Goal: Book appointment/travel/reservation

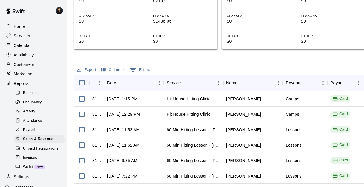
scroll to position [27, 0]
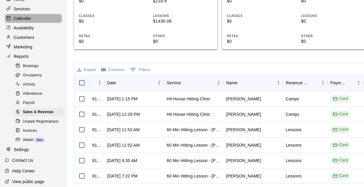
click at [24, 21] on p "Calendar" at bounding box center [22, 18] width 17 height 6
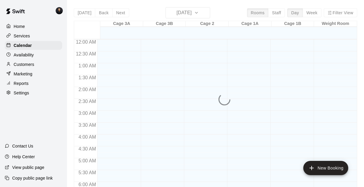
scroll to position [399, 0]
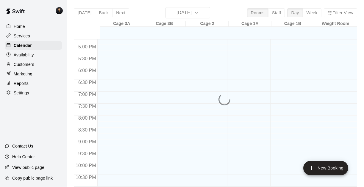
click at [167, 13] on div "[DATE] Back [DATE][DATE] Rooms Staff Day Week Filter View Cage 3A 15 Mon Cage 3…" at bounding box center [215, 100] width 283 height 187
click at [204, 15] on div "[DATE] Back [DATE][DATE] Rooms Staff Day Week Filter View Cage 3A 15 Mon Cage 3…" at bounding box center [215, 100] width 283 height 187
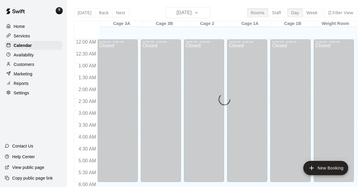
scroll to position [399, 0]
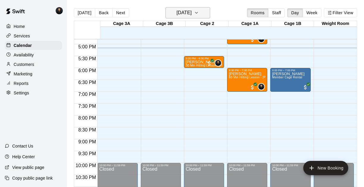
click at [184, 15] on h6 "[DATE]" at bounding box center [183, 13] width 15 height 8
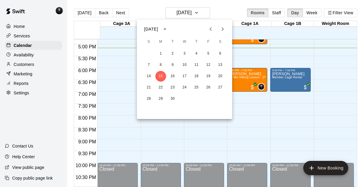
click at [221, 28] on icon "Next month" at bounding box center [222, 29] width 2 height 4
click at [161, 74] on button "13" at bounding box center [160, 76] width 11 height 11
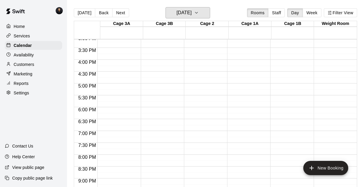
scroll to position [418, 0]
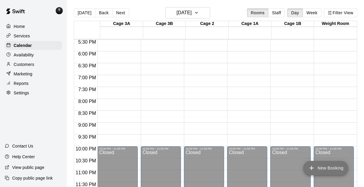
click at [314, 167] on button "New Booking" at bounding box center [325, 168] width 45 height 14
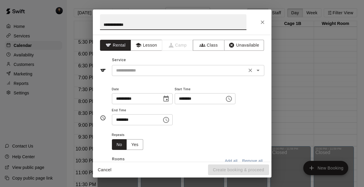
type input "**********"
click at [146, 74] on input "text" at bounding box center [179, 70] width 131 height 7
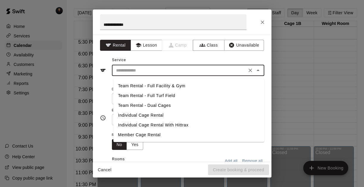
click at [144, 106] on li "Team Rental - Dual Cages" at bounding box center [188, 106] width 151 height 10
type input "**********"
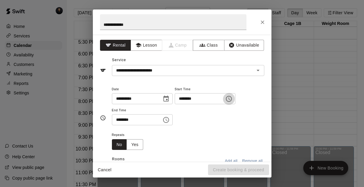
click at [231, 103] on button "Choose time, selected time is 5:00 PM" at bounding box center [229, 99] width 12 height 12
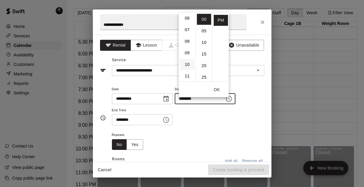
scroll to position [67, 0]
click at [189, 33] on li "07" at bounding box center [187, 33] width 14 height 11
type input "********"
click at [216, 89] on button "OK" at bounding box center [216, 89] width 19 height 11
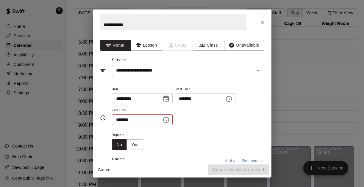
click at [168, 124] on icon "Choose time, selected time is 5:30 PM" at bounding box center [165, 120] width 7 height 7
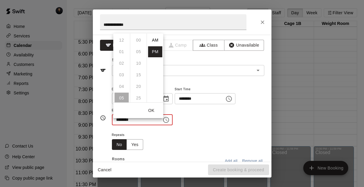
scroll to position [11, 0]
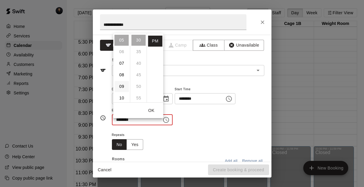
click at [124, 87] on li "09" at bounding box center [121, 86] width 14 height 11
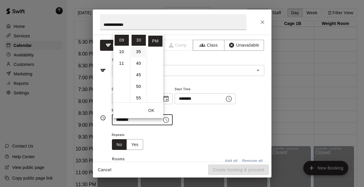
scroll to position [0, 0]
click at [138, 39] on li "00" at bounding box center [138, 40] width 14 height 11
type input "********"
click at [151, 108] on button "OK" at bounding box center [151, 110] width 19 height 11
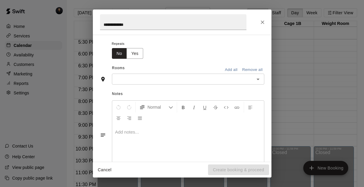
scroll to position [92, 0]
click at [256, 80] on icon "Open" at bounding box center [257, 78] width 3 height 1
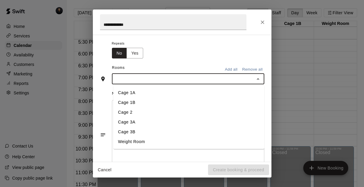
click at [145, 117] on li "Cage 2" at bounding box center [188, 113] width 151 height 10
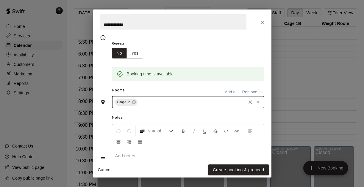
click at [258, 106] on icon "Open" at bounding box center [257, 102] width 7 height 7
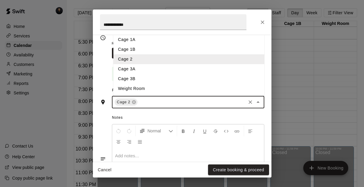
click at [165, 74] on li "Cage 3A" at bounding box center [188, 69] width 151 height 10
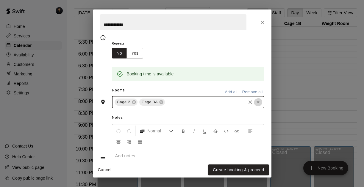
click at [259, 106] on icon "Open" at bounding box center [257, 102] width 7 height 7
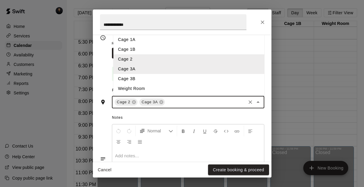
click at [169, 84] on li "Cage 3B" at bounding box center [188, 79] width 151 height 10
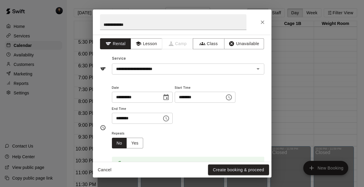
scroll to position [1, 0]
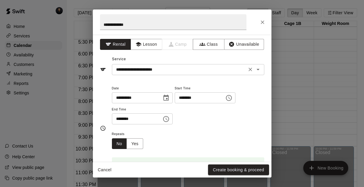
click at [258, 73] on icon "Open" at bounding box center [257, 69] width 7 height 7
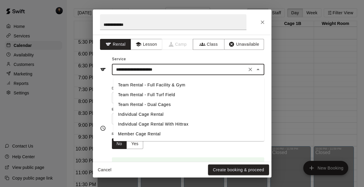
click at [261, 62] on div "**********" at bounding box center [182, 65] width 164 height 21
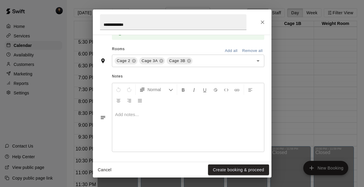
scroll to position [146, 0]
click at [235, 174] on button "Create booking & proceed" at bounding box center [238, 170] width 61 height 11
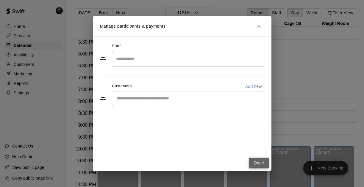
click at [257, 166] on button "Done" at bounding box center [258, 163] width 20 height 11
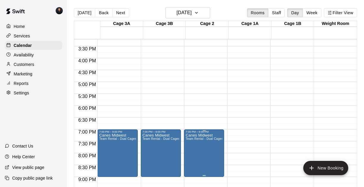
scroll to position [359, 0]
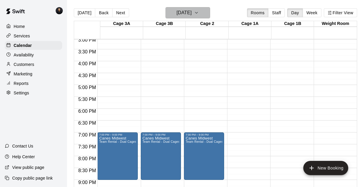
click at [201, 15] on button "Monday Oct 13" at bounding box center [187, 12] width 45 height 11
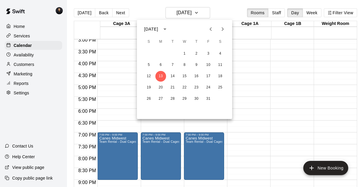
click at [223, 29] on icon "Next month" at bounding box center [222, 29] width 7 height 7
click at [147, 99] on button "23" at bounding box center [148, 99] width 11 height 11
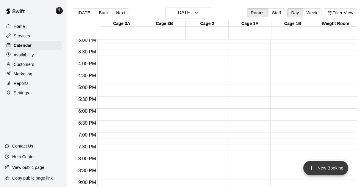
click at [312, 169] on button "New Booking" at bounding box center [325, 168] width 45 height 14
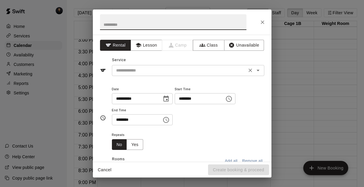
click at [164, 72] on input "text" at bounding box center [179, 70] width 131 height 7
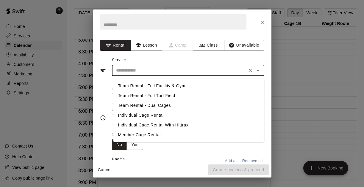
click at [156, 105] on li "Team Rental - Dual Cages" at bounding box center [188, 106] width 151 height 10
type input "**********"
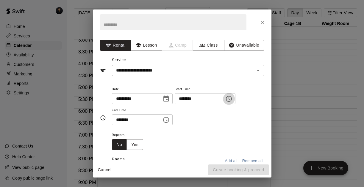
click at [232, 103] on icon "Choose time, selected time is 5:00 PM" at bounding box center [228, 98] width 7 height 7
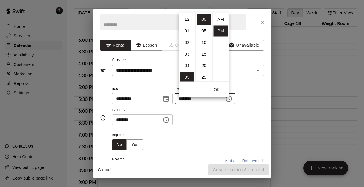
scroll to position [11, 0]
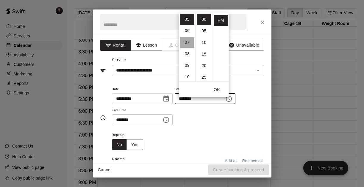
click at [188, 40] on li "07" at bounding box center [187, 42] width 14 height 11
type input "********"
click at [217, 89] on button "OK" at bounding box center [216, 89] width 19 height 11
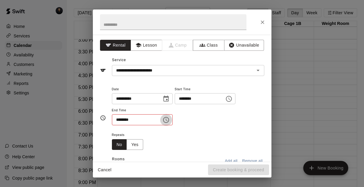
click at [169, 124] on icon "Choose time, selected time is 5:30 PM" at bounding box center [165, 120] width 7 height 7
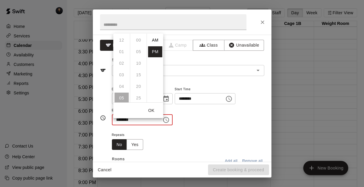
scroll to position [11, 0]
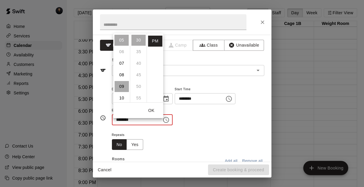
click at [120, 85] on li "09" at bounding box center [121, 86] width 14 height 11
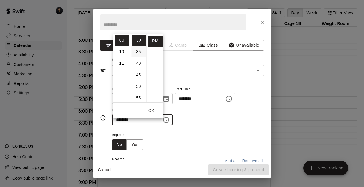
scroll to position [0, 0]
click at [137, 39] on li "00" at bounding box center [138, 40] width 14 height 11
type input "********"
click at [150, 111] on button "OK" at bounding box center [151, 110] width 19 height 11
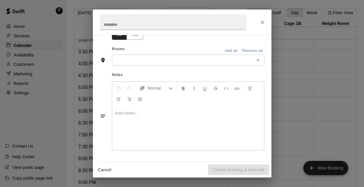
scroll to position [111, 0]
click at [259, 64] on icon "Open" at bounding box center [257, 60] width 7 height 7
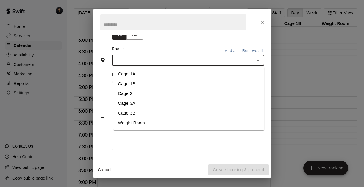
click at [158, 99] on li "Cage 2" at bounding box center [188, 94] width 151 height 10
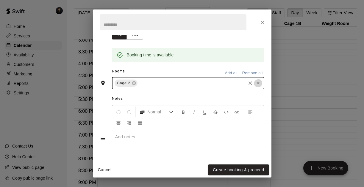
click at [259, 87] on icon "Open" at bounding box center [257, 83] width 7 height 7
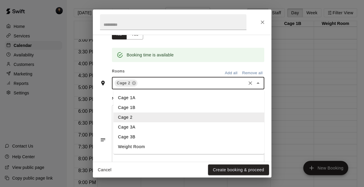
click at [174, 132] on li "Cage 3A" at bounding box center [188, 127] width 151 height 10
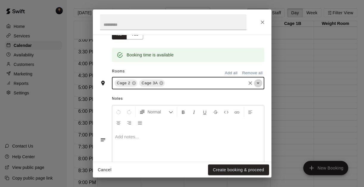
click at [255, 87] on icon "Open" at bounding box center [257, 83] width 7 height 7
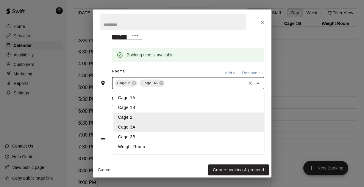
click at [191, 142] on li "Cage 3B" at bounding box center [188, 137] width 151 height 10
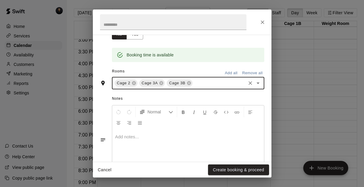
click at [236, 168] on button "Create booking & proceed" at bounding box center [238, 170] width 61 height 11
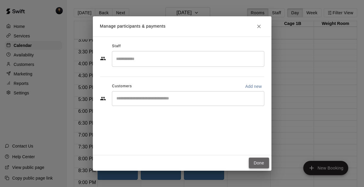
click at [257, 161] on button "Done" at bounding box center [258, 163] width 20 height 11
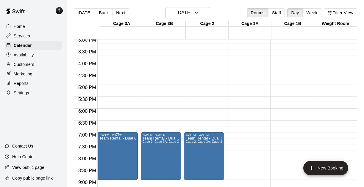
click at [107, 143] on icon "edit" at bounding box center [107, 144] width 7 height 7
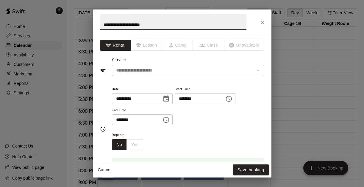
click at [169, 26] on input "**********" at bounding box center [173, 22] width 146 height 16
type input "**********"
click at [253, 171] on button "Save booking" at bounding box center [250, 170] width 36 height 11
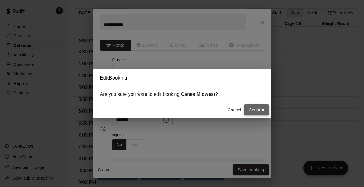
click at [251, 111] on button "Confirm" at bounding box center [256, 110] width 25 height 11
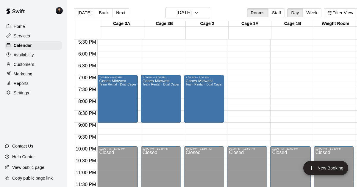
scroll to position [418, 0]
click at [199, 15] on icon "button" at bounding box center [196, 12] width 5 height 7
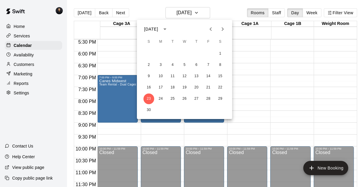
click at [224, 29] on icon "Next month" at bounding box center [222, 29] width 7 height 7
click at [151, 63] on button "7" at bounding box center [148, 65] width 11 height 11
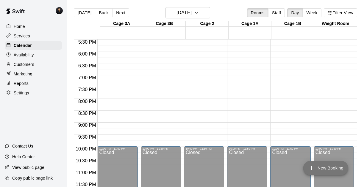
click at [314, 168] on button "New Booking" at bounding box center [325, 168] width 45 height 14
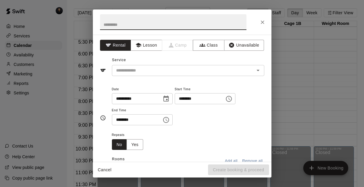
type input "*"
click at [118, 76] on div "​" at bounding box center [188, 70] width 152 height 11
type input "**********"
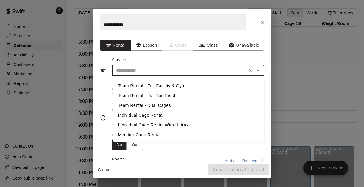
click at [133, 103] on li "Team Rental - Dual Cages" at bounding box center [188, 106] width 151 height 10
type input "**********"
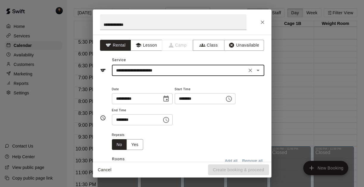
click at [169, 123] on icon "Choose time, selected time is 5:30 PM" at bounding box center [165, 120] width 7 height 7
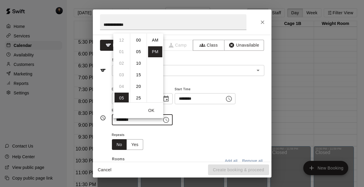
scroll to position [11, 0]
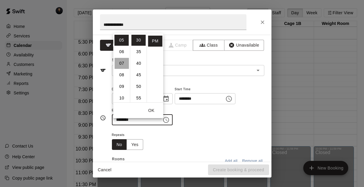
click at [125, 63] on li "07" at bounding box center [121, 63] width 14 height 11
click at [123, 62] on li "09" at bounding box center [121, 63] width 14 height 11
click at [140, 38] on li "00" at bounding box center [138, 40] width 14 height 11
type input "********"
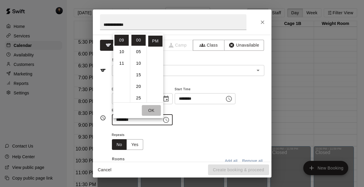
click at [153, 108] on button "OK" at bounding box center [151, 110] width 19 height 11
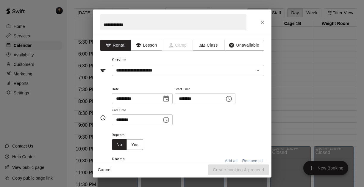
click at [232, 103] on icon "Choose time, selected time is 5:00 PM" at bounding box center [228, 98] width 7 height 7
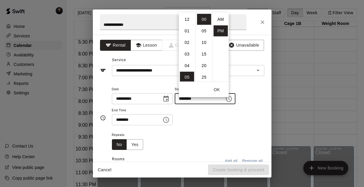
scroll to position [11, 0]
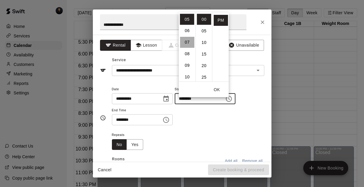
click at [188, 43] on li "07" at bounding box center [187, 42] width 14 height 11
type input "********"
click at [218, 88] on button "OK" at bounding box center [216, 89] width 19 height 11
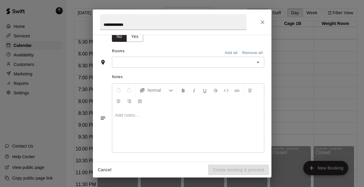
scroll to position [109, 0]
click at [250, 65] on input "text" at bounding box center [183, 61] width 139 height 7
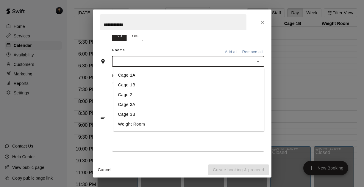
click at [174, 98] on li "Cage 2" at bounding box center [188, 95] width 151 height 10
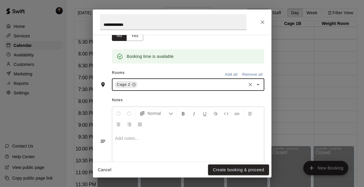
click at [257, 88] on icon "Open" at bounding box center [257, 84] width 7 height 7
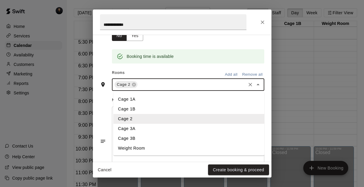
click at [198, 133] on li "Cage 3A" at bounding box center [188, 129] width 151 height 10
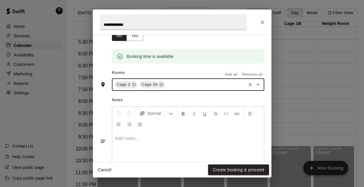
click at [260, 88] on icon "Open" at bounding box center [257, 84] width 7 height 7
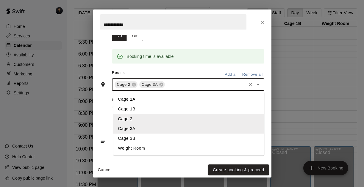
click at [191, 144] on li "Cage 3B" at bounding box center [188, 139] width 151 height 10
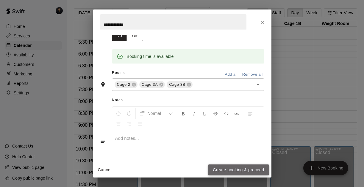
click at [238, 170] on button "Create booking & proceed" at bounding box center [238, 170] width 61 height 11
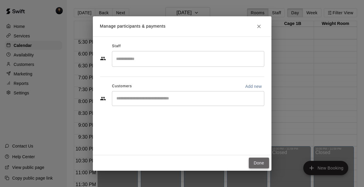
click at [258, 166] on button "Done" at bounding box center [258, 163] width 20 height 11
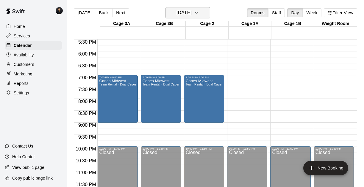
click at [199, 15] on icon "button" at bounding box center [196, 12] width 5 height 7
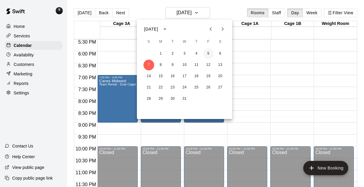
click at [207, 52] on button "5" at bounding box center [208, 53] width 11 height 11
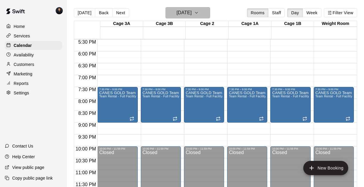
click at [197, 13] on icon "button" at bounding box center [196, 12] width 2 height 1
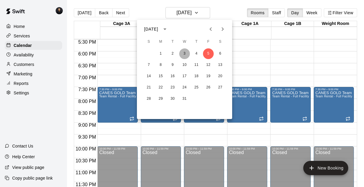
click at [184, 52] on button "3" at bounding box center [184, 53] width 11 height 11
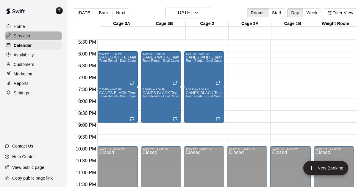
click at [33, 39] on div "Services" at bounding box center [33, 36] width 57 height 9
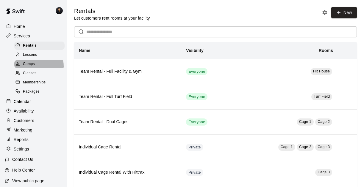
click at [28, 67] on span "Camps" at bounding box center [29, 64] width 12 height 6
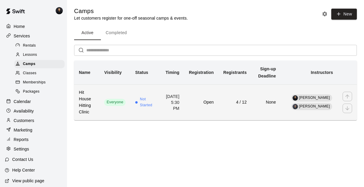
scroll to position [0, 14]
